Goal: Task Accomplishment & Management: Manage account settings

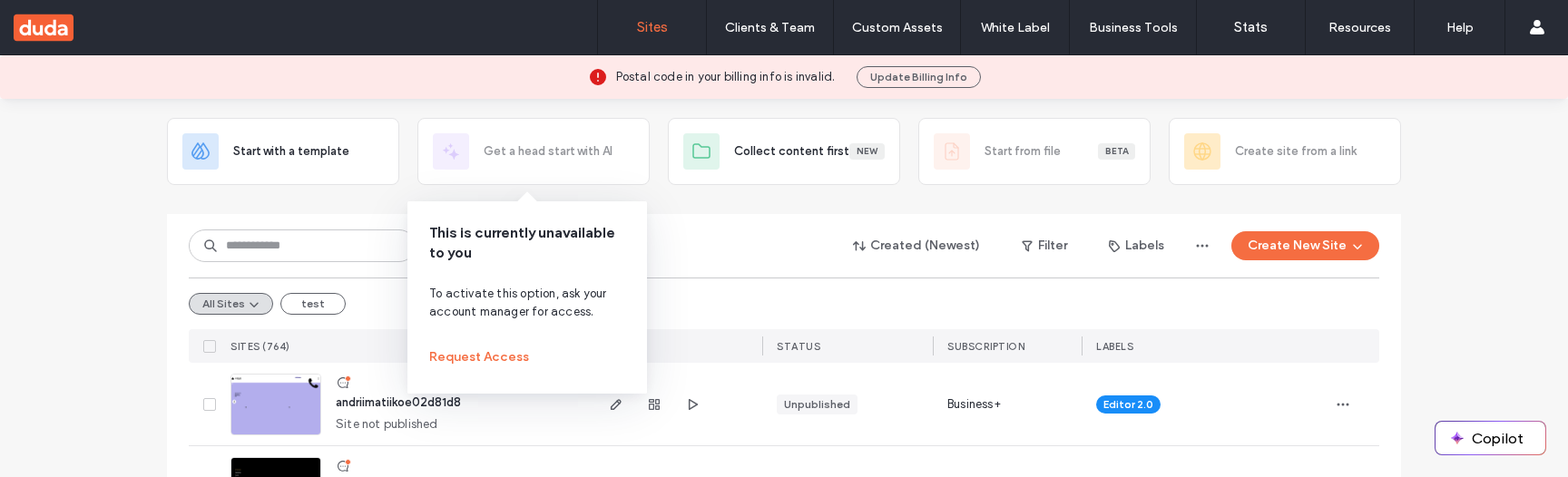
scroll to position [73, 0]
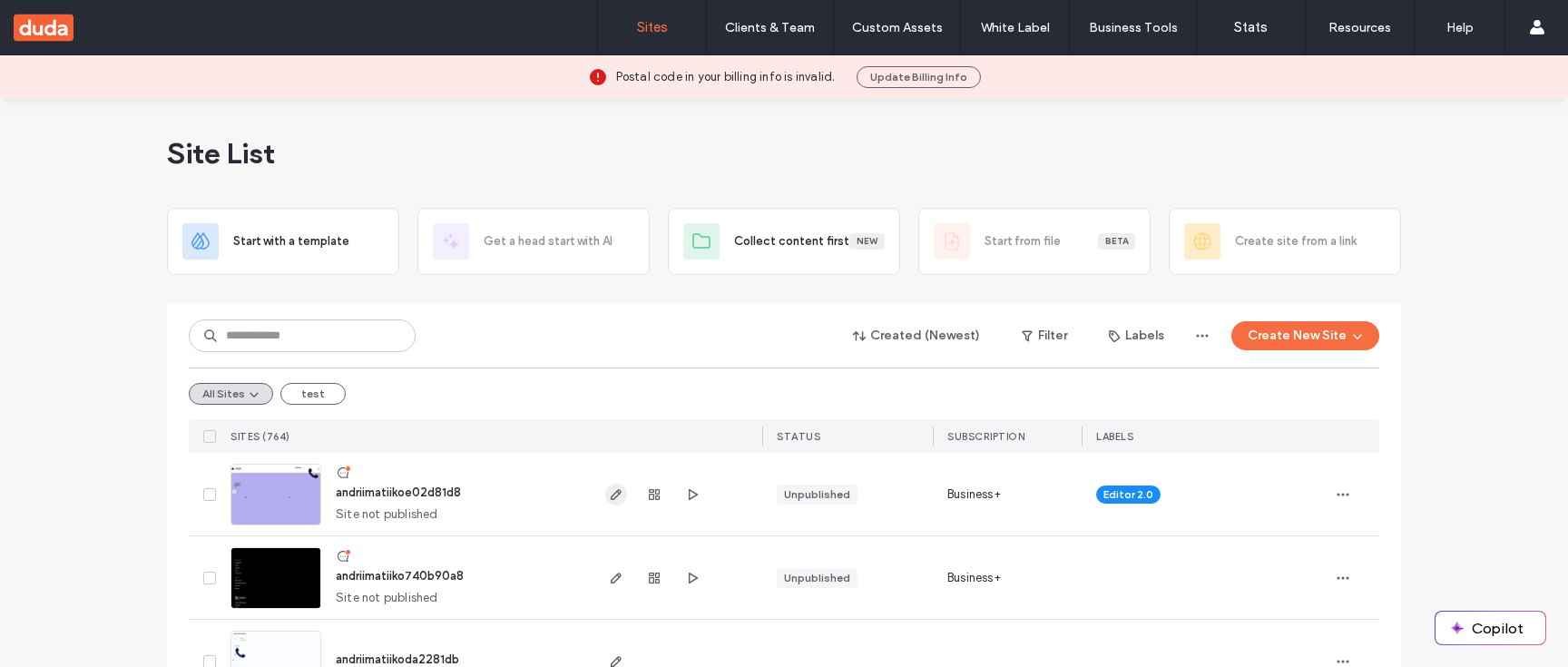
click at [609, 476] on icon "button" at bounding box center [615, 494] width 15 height 15
